Goal: Task Accomplishment & Management: Manage account settings

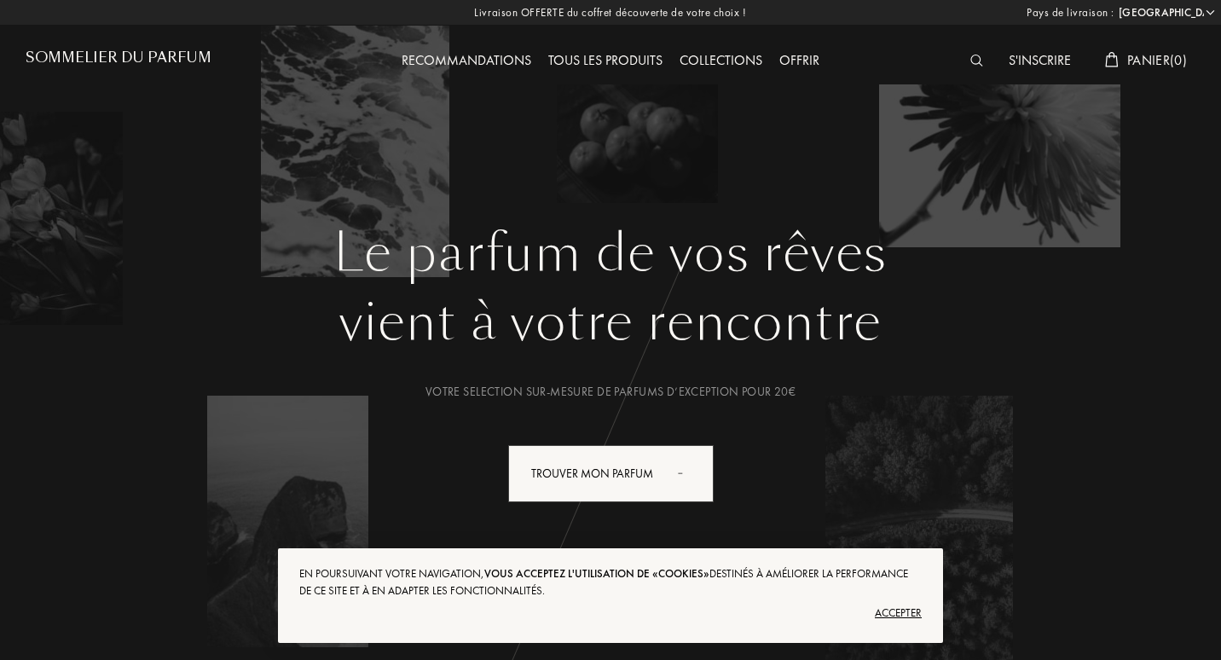
select select "FR"
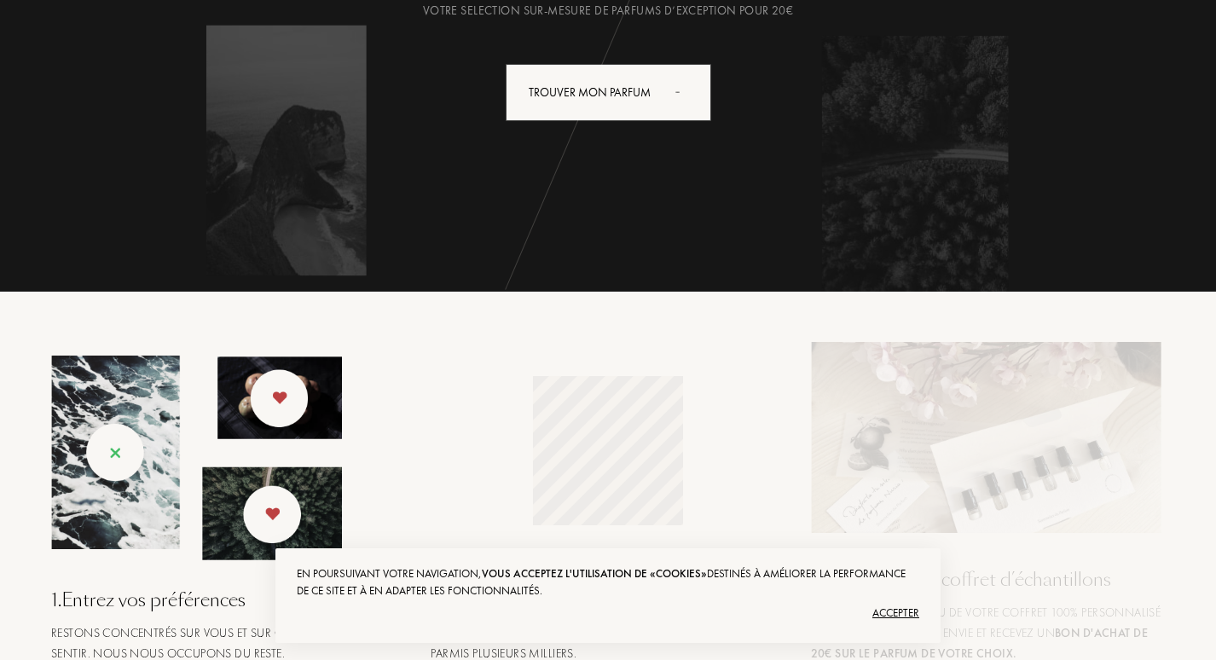
scroll to position [426, 0]
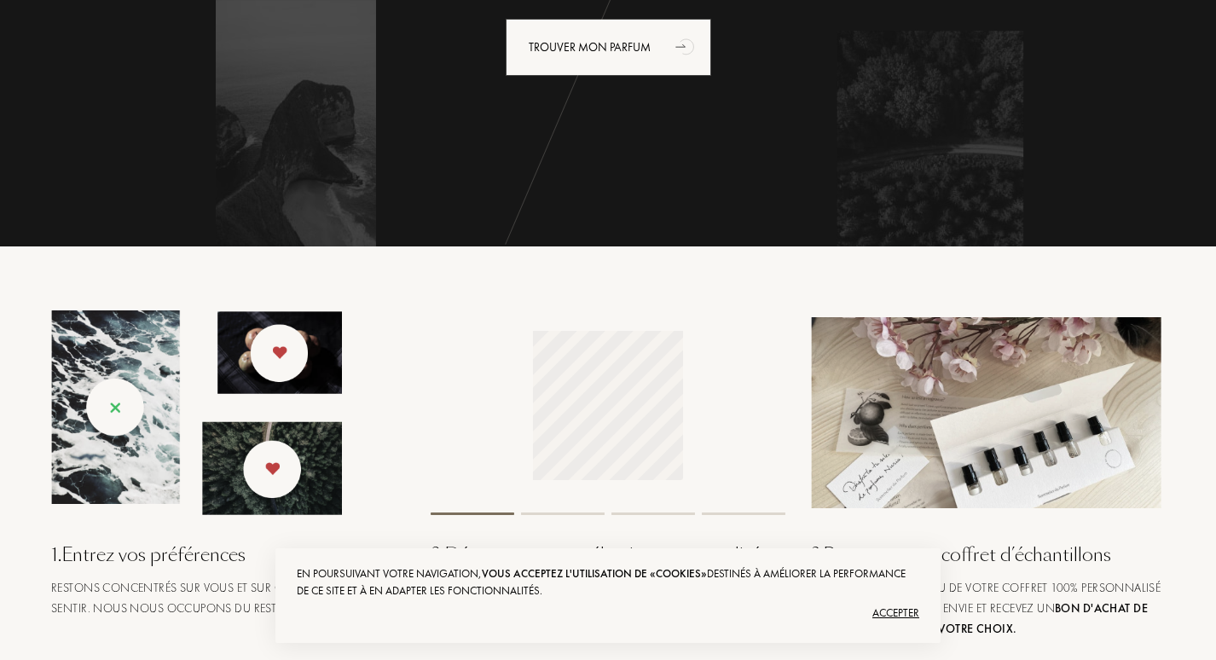
click at [888, 612] on div "Accepter" at bounding box center [608, 613] width 623 height 27
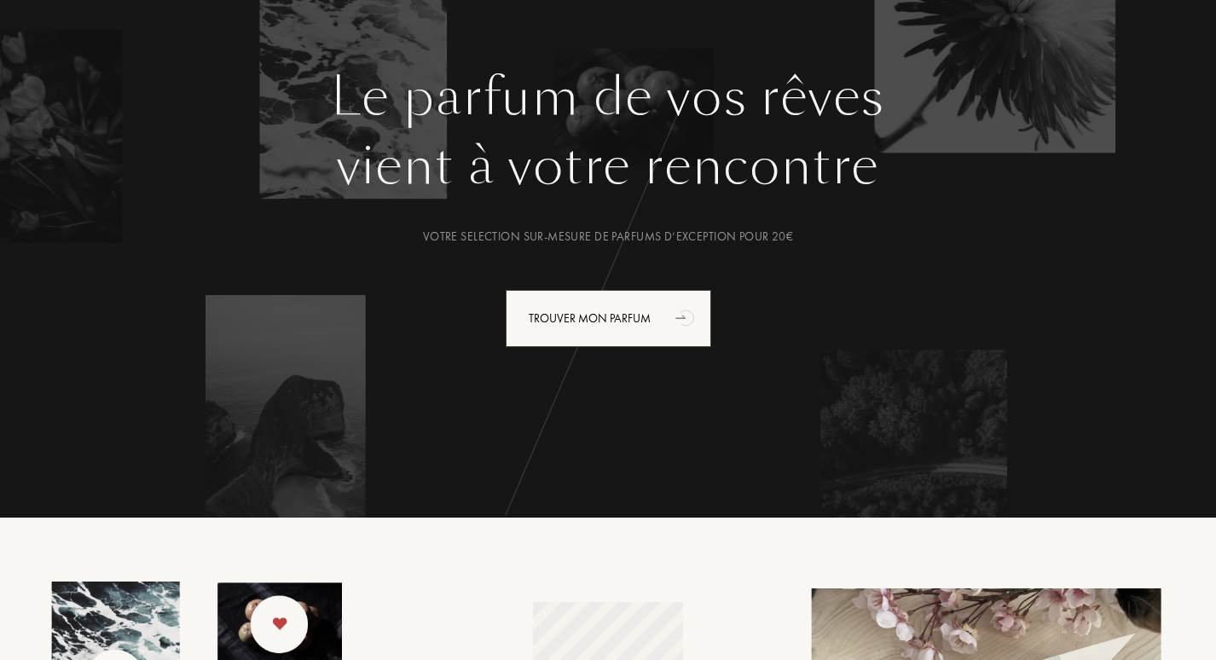
scroll to position [0, 0]
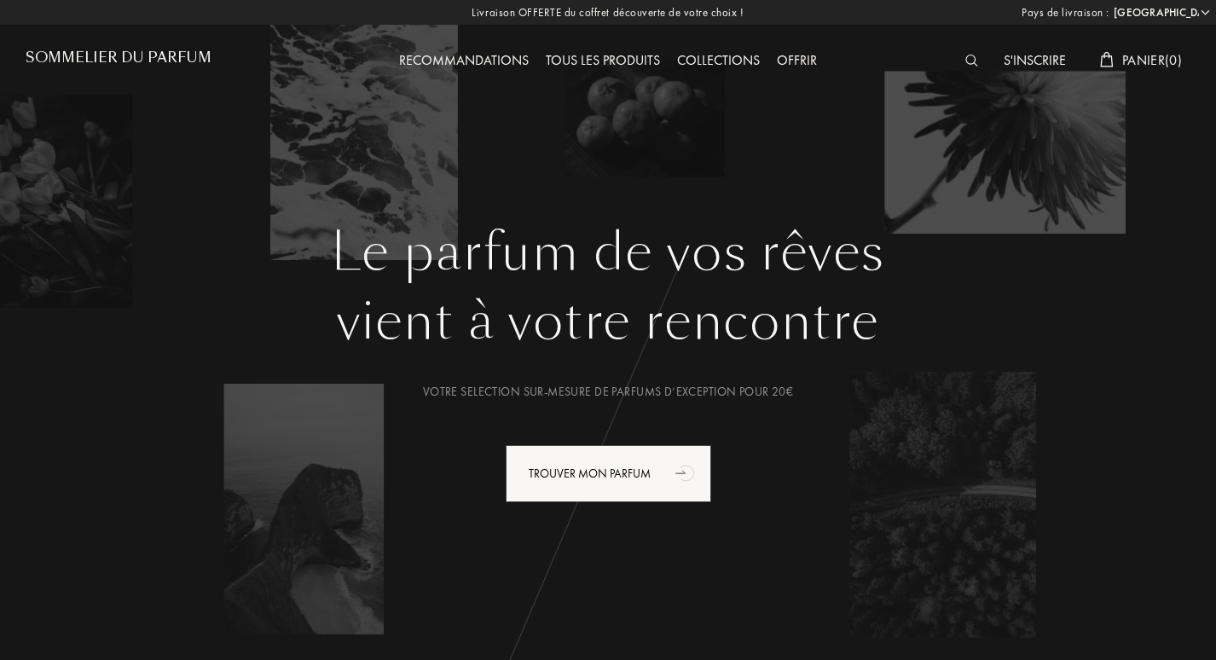
click at [1039, 57] on div "S'inscrire" at bounding box center [1034, 61] width 79 height 22
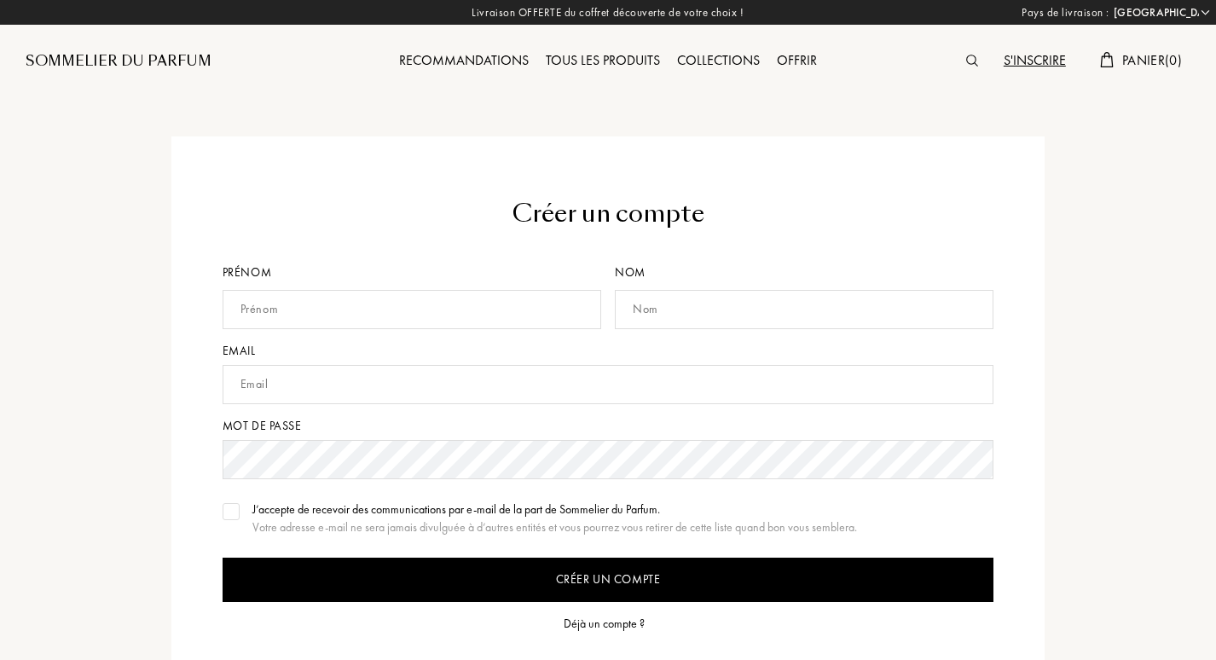
select select "FR"
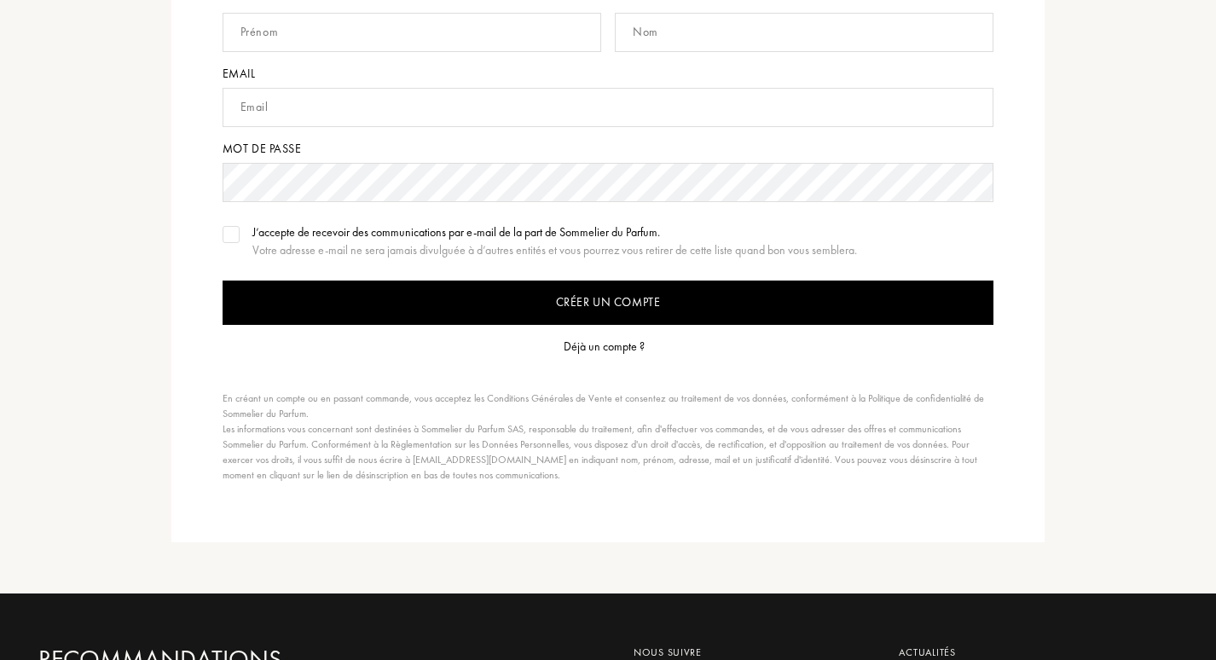
scroll to position [341, 0]
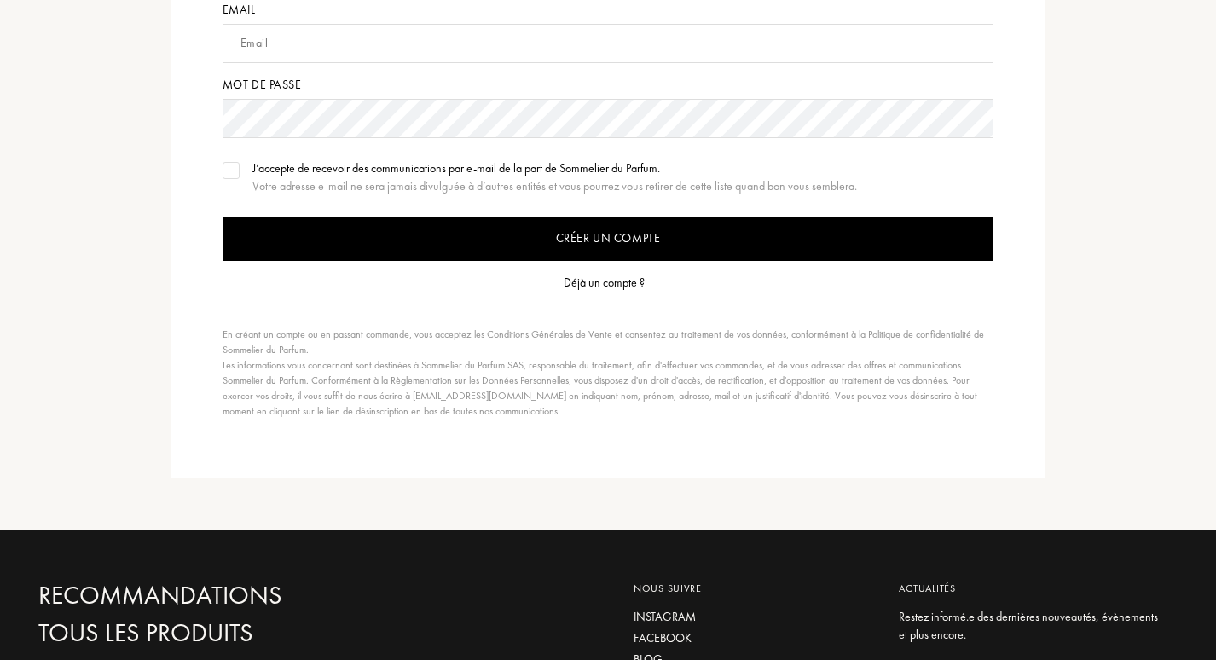
click at [618, 265] on form "Créer un compte Prénom Nom Email Mot de passe J’accepte de recevoir des communi…" at bounding box center [609, 137] width 772 height 564
click at [614, 282] on div "Déjà un compte ?" at bounding box center [604, 283] width 81 height 18
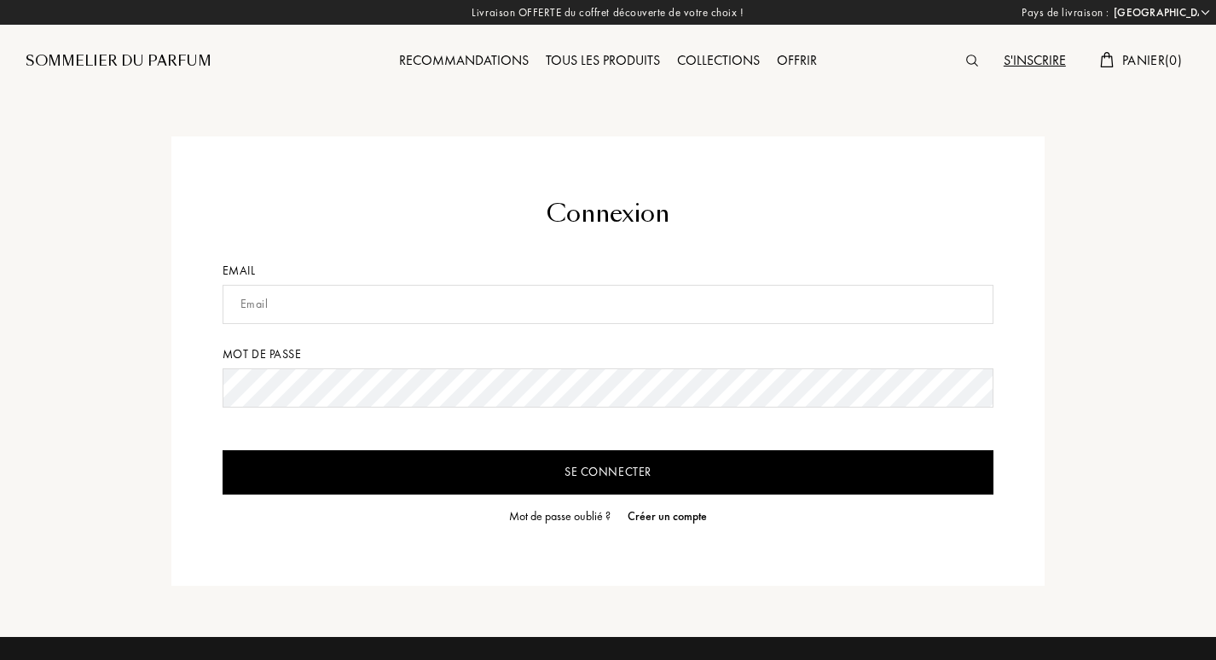
select select "FR"
type input "[EMAIL_ADDRESS][DOMAIN_NAME]"
click at [223, 450] on input "Se connecter" at bounding box center [609, 472] width 772 height 44
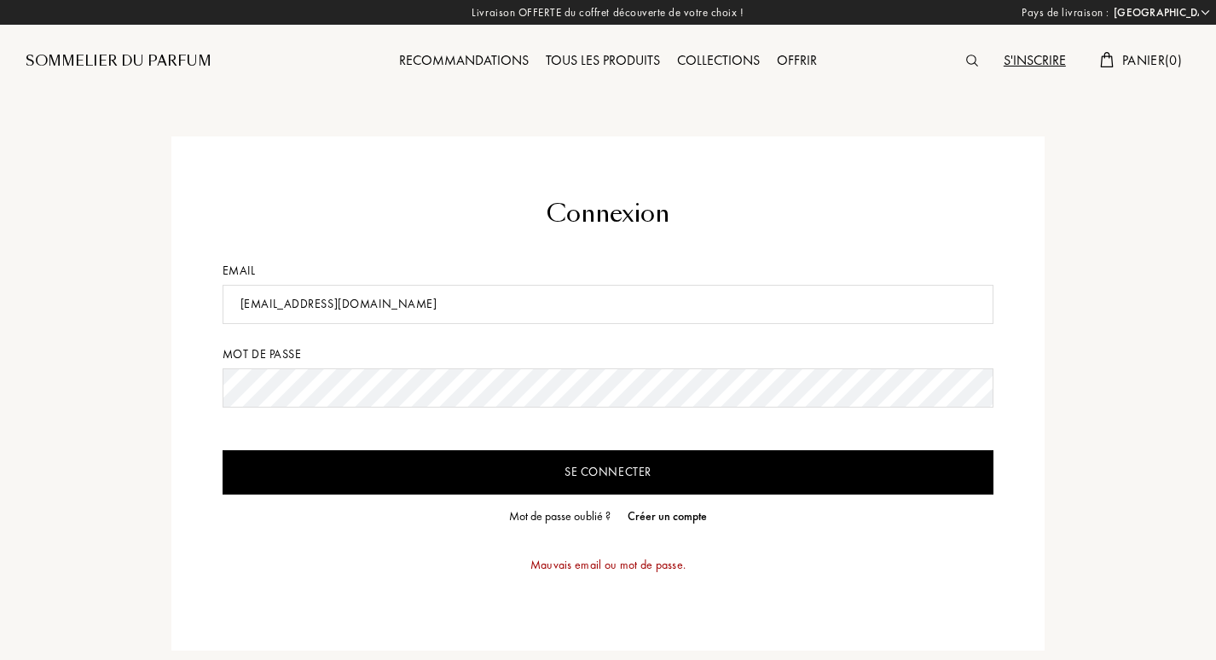
click at [785, 478] on input "Se connecter" at bounding box center [609, 472] width 772 height 44
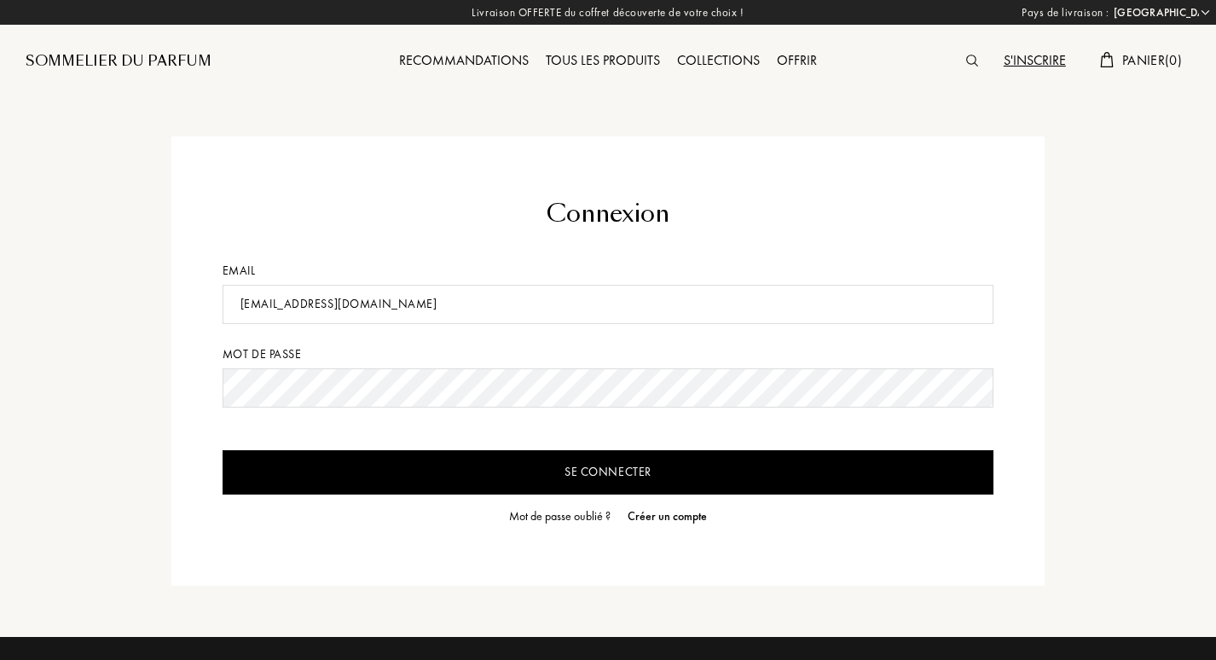
click at [223, 450] on input "Se connecter" at bounding box center [609, 472] width 772 height 44
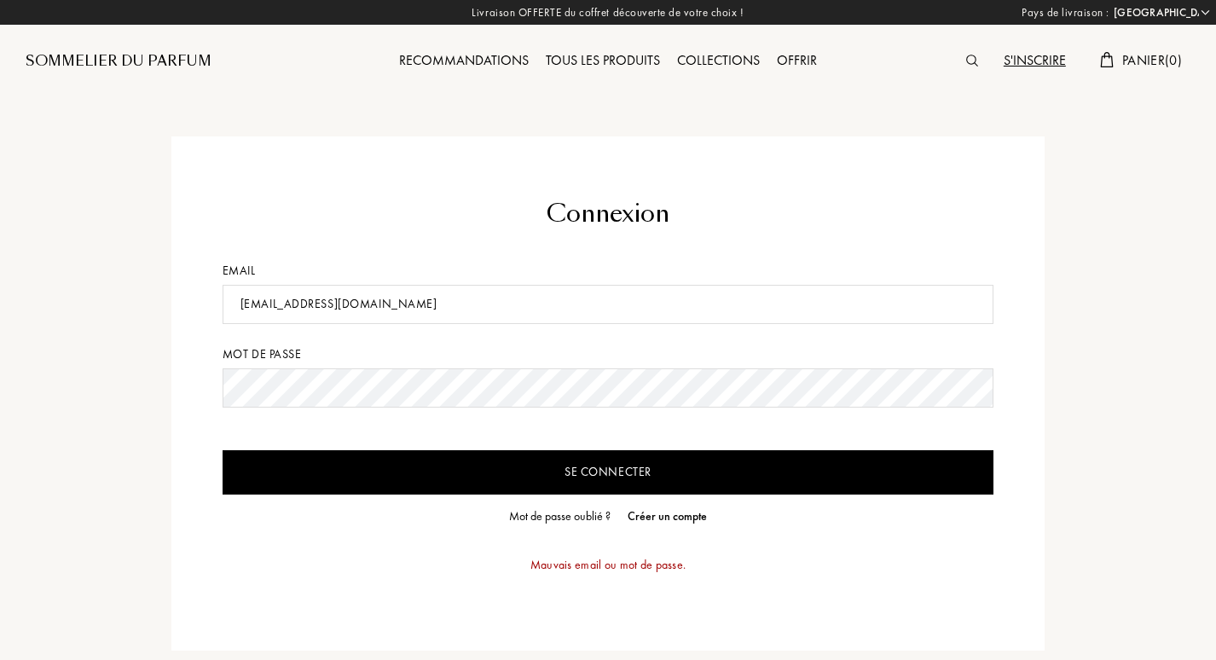
click at [223, 450] on input "Se connecter" at bounding box center [609, 472] width 772 height 44
